Goal: Find specific page/section: Find specific page/section

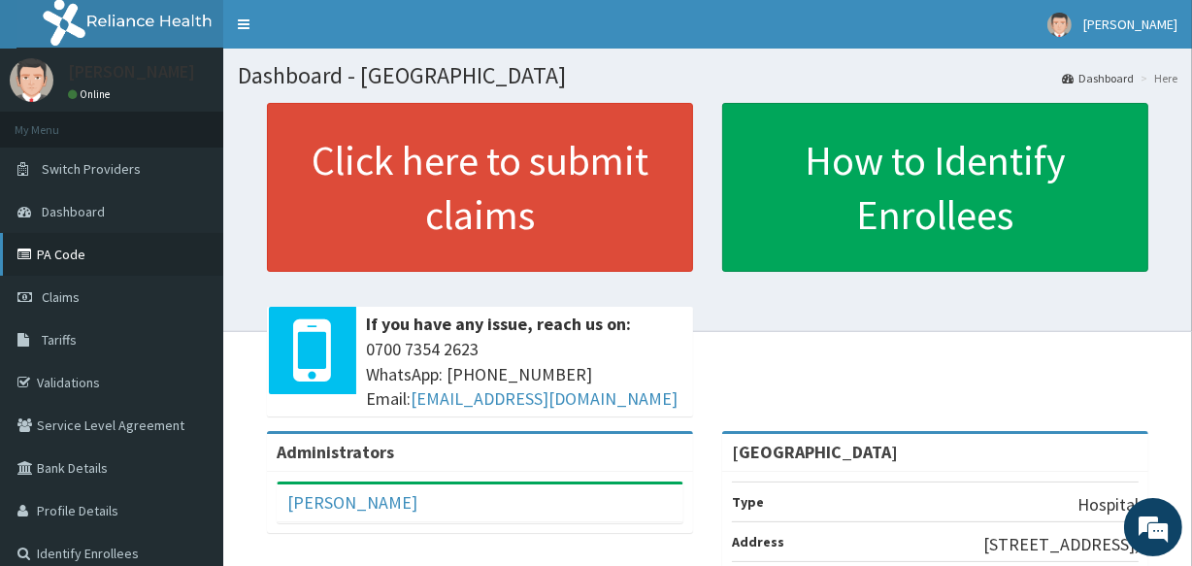
click at [59, 249] on link "PA Code" at bounding box center [111, 254] width 223 height 43
click at [48, 260] on link "PA Code" at bounding box center [111, 254] width 223 height 43
